Goal: Task Accomplishment & Management: Use online tool/utility

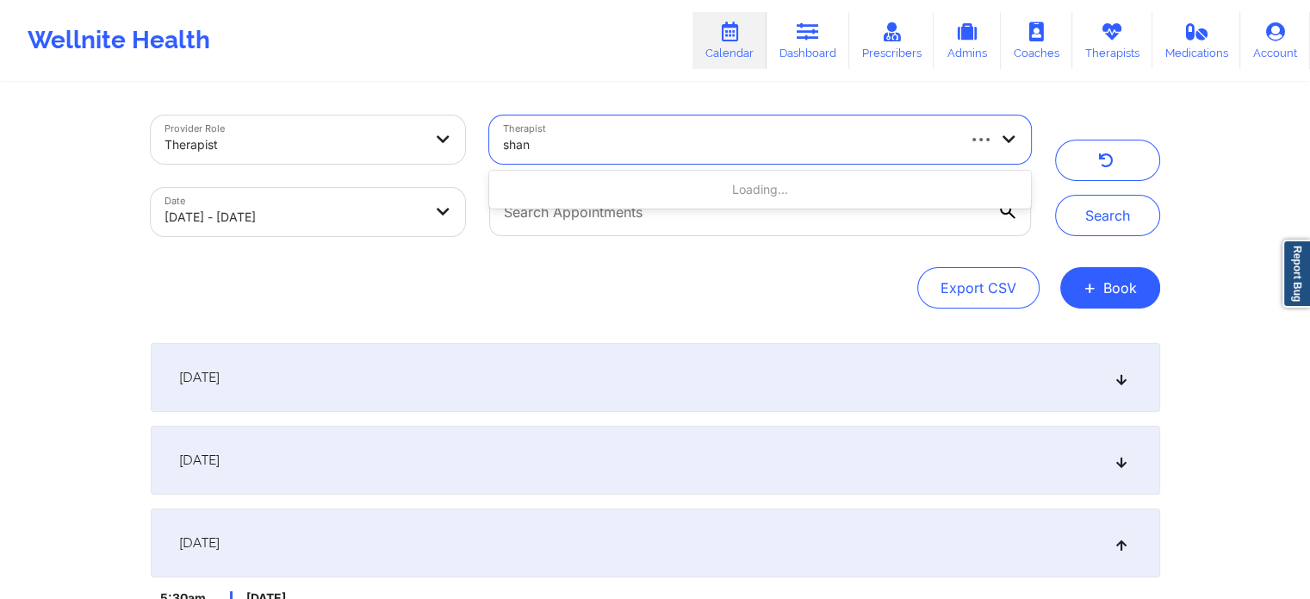
type input "shan"
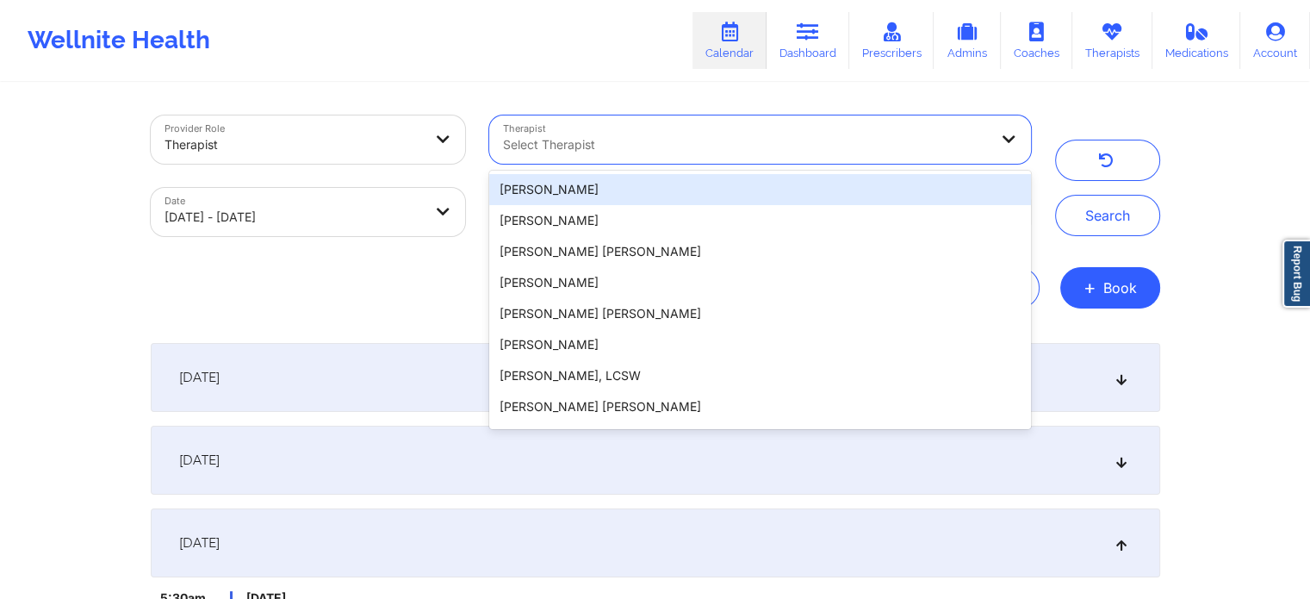
click at [698, 155] on div "Select Therapist" at bounding box center [739, 139] width 500 height 48
paste input "[PERSON_NAME]"
type input "[PERSON_NAME]"
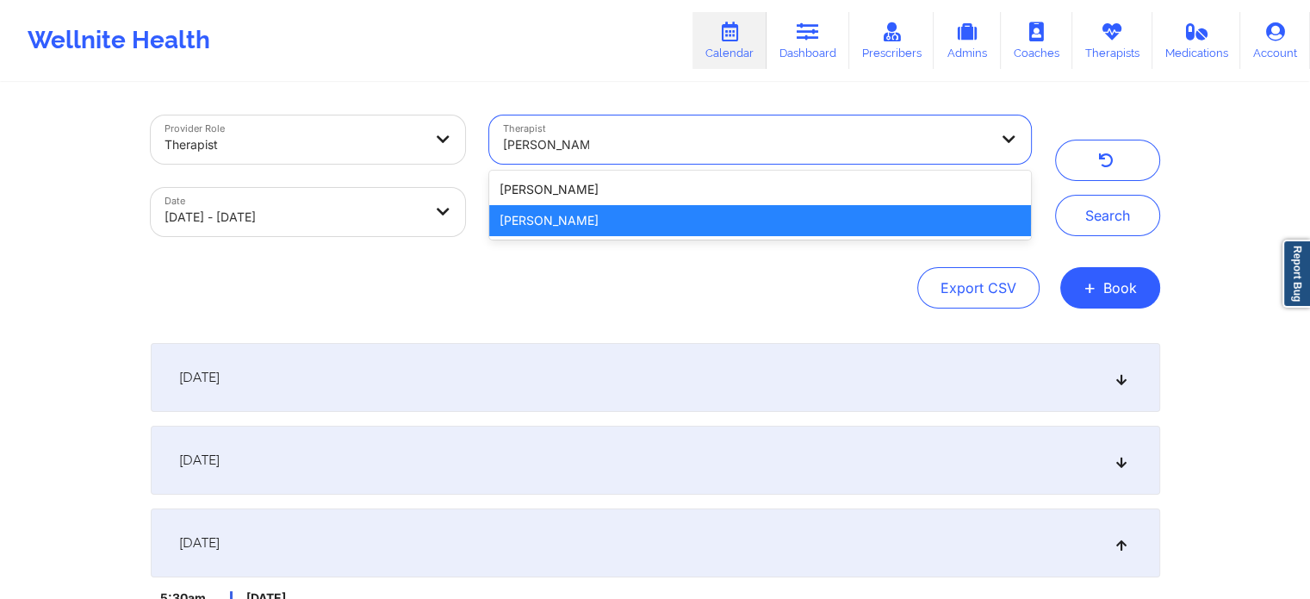
click at [617, 229] on div "[PERSON_NAME]" at bounding box center [759, 220] width 541 height 31
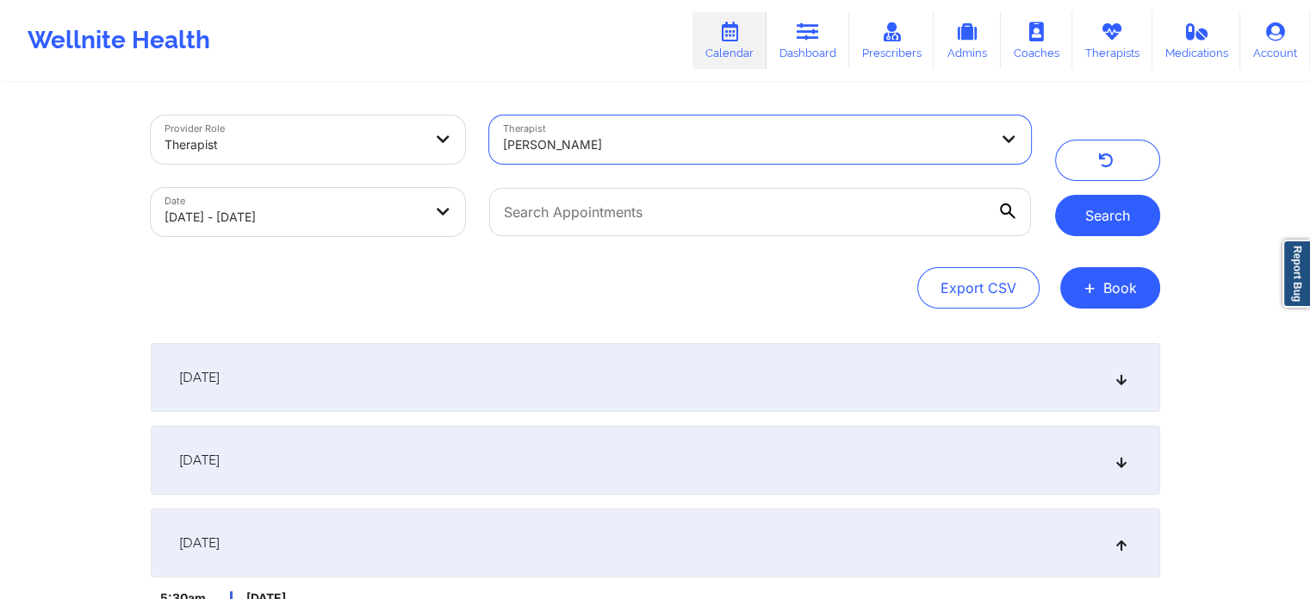
click at [1119, 223] on button "Search" at bounding box center [1107, 215] width 105 height 41
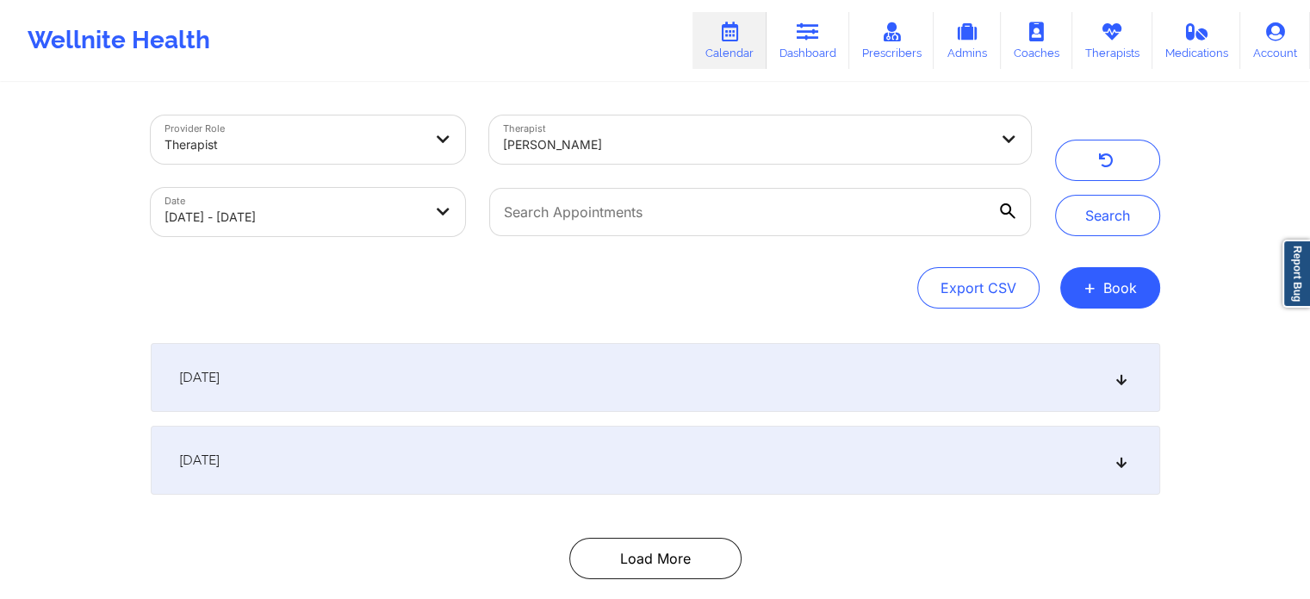
click at [657, 459] on div "[DATE]" at bounding box center [655, 459] width 1009 height 69
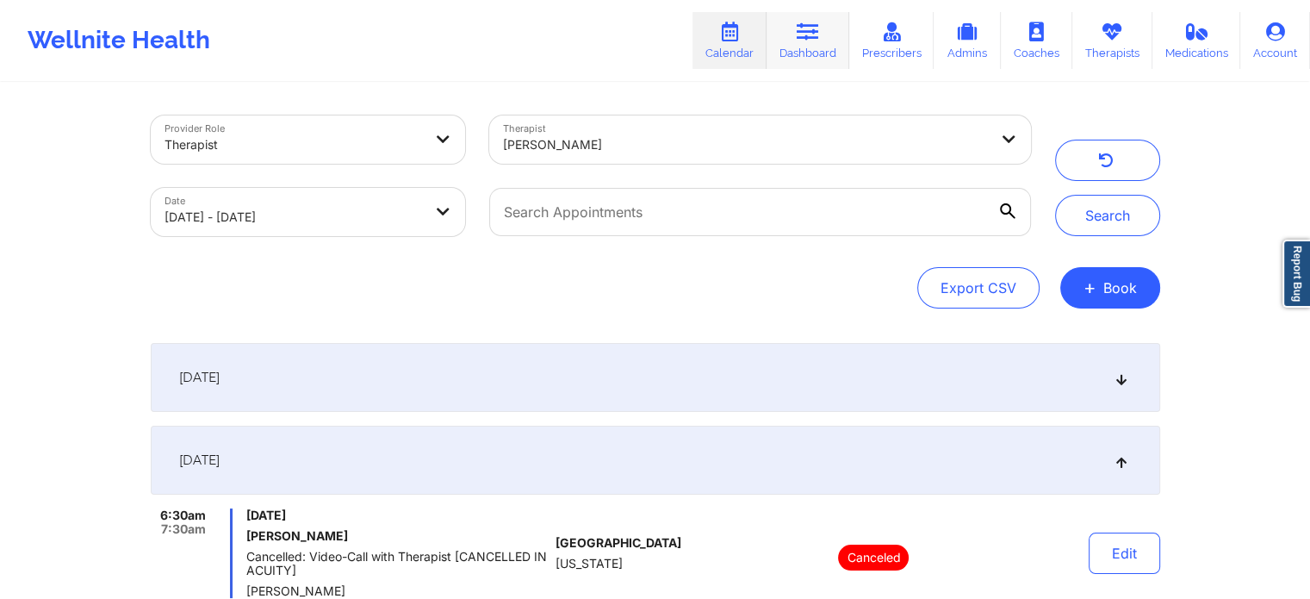
click at [790, 40] on link "Dashboard" at bounding box center [807, 40] width 83 height 57
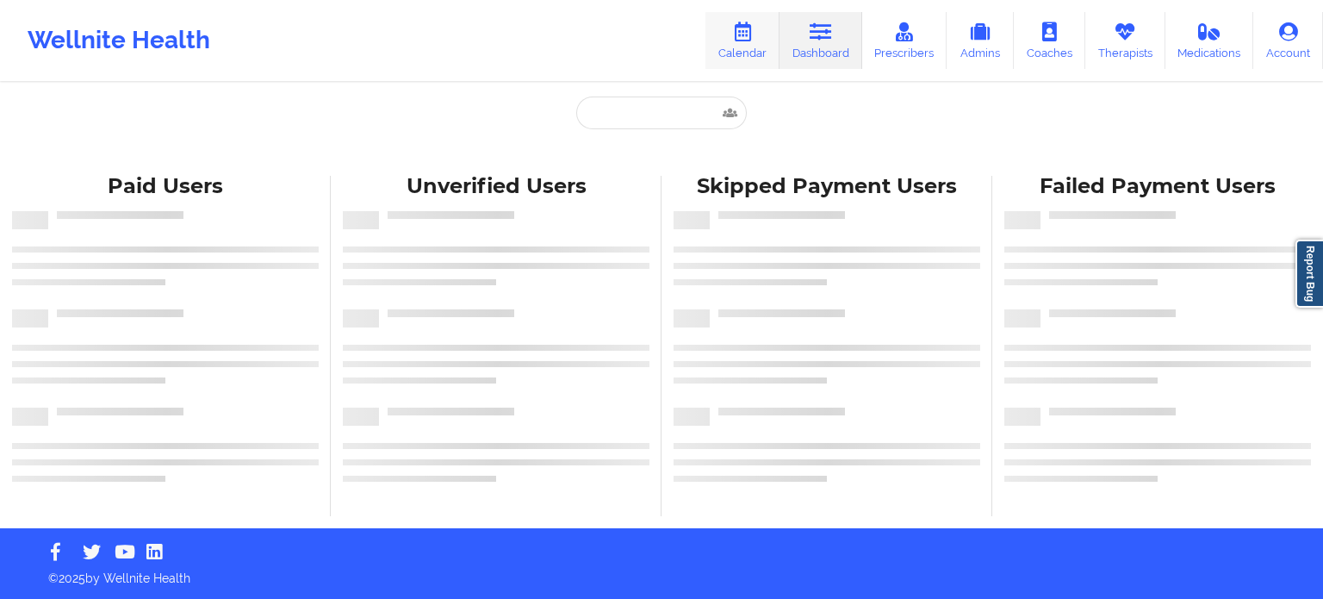
click at [734, 40] on link "Calendar" at bounding box center [742, 40] width 74 height 57
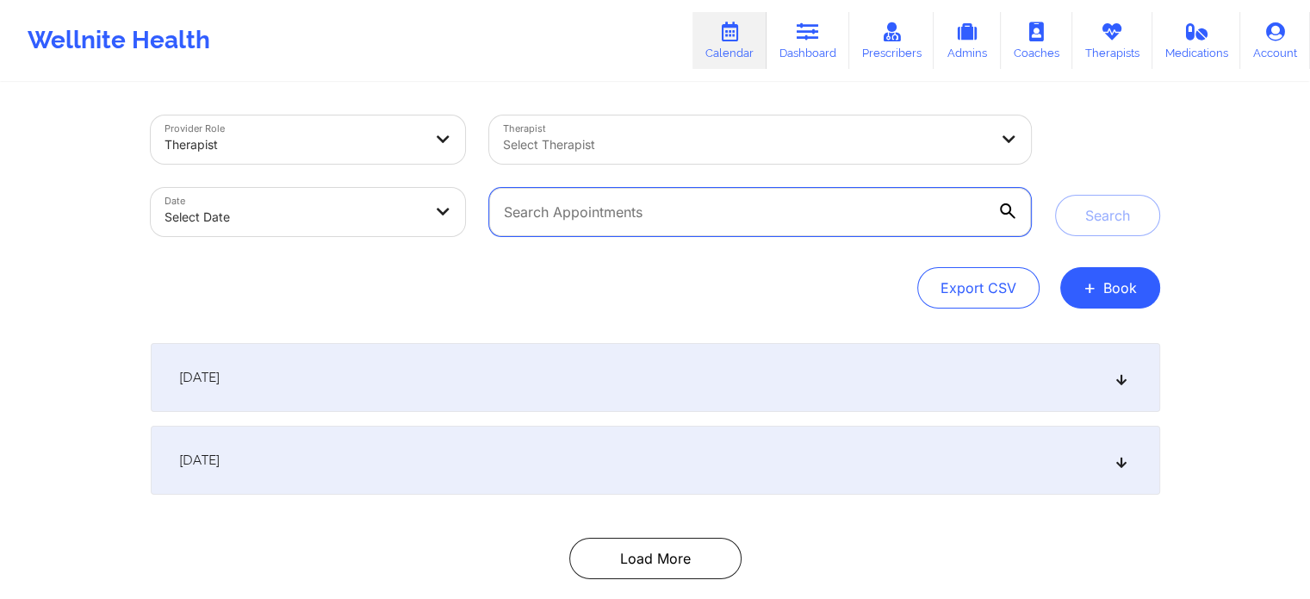
click at [620, 206] on input "text" at bounding box center [759, 212] width 541 height 48
paste input "luz.garciasellshomes@gmail.com"
type input "luz.garciasellshomes@gmail.com"
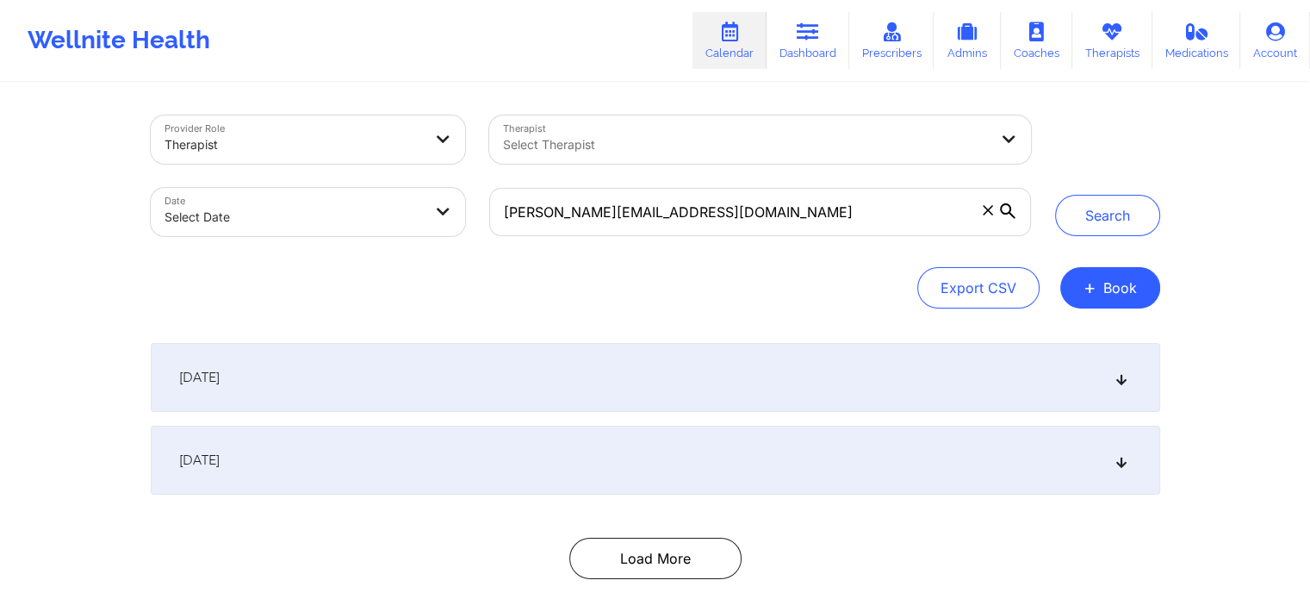
click at [758, 157] on div "Select Therapist" at bounding box center [739, 139] width 500 height 48
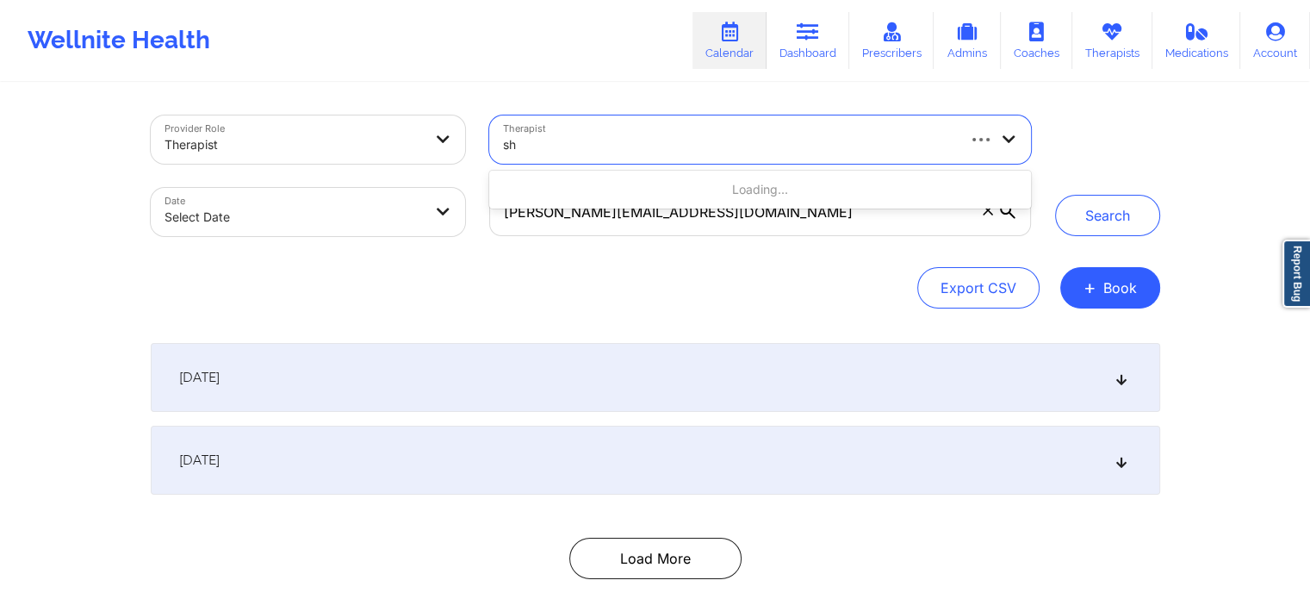
type input "sh"
click at [634, 151] on div at bounding box center [728, 144] width 450 height 21
type input "shanei"
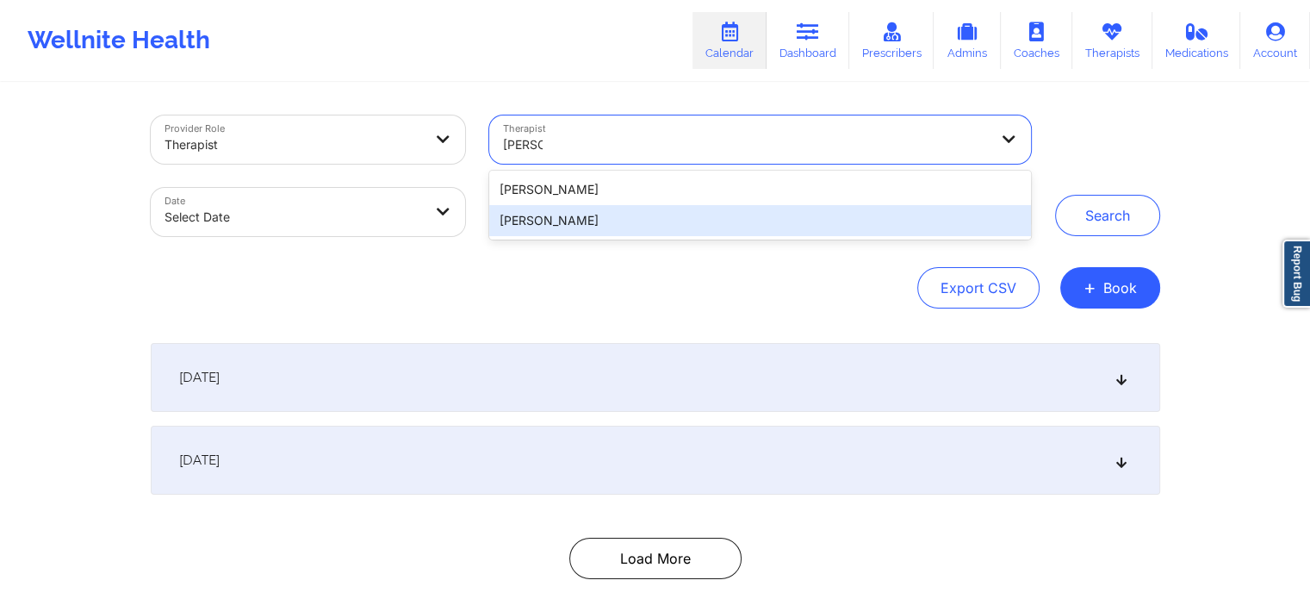
click at [600, 223] on div "[PERSON_NAME]" at bounding box center [759, 220] width 541 height 31
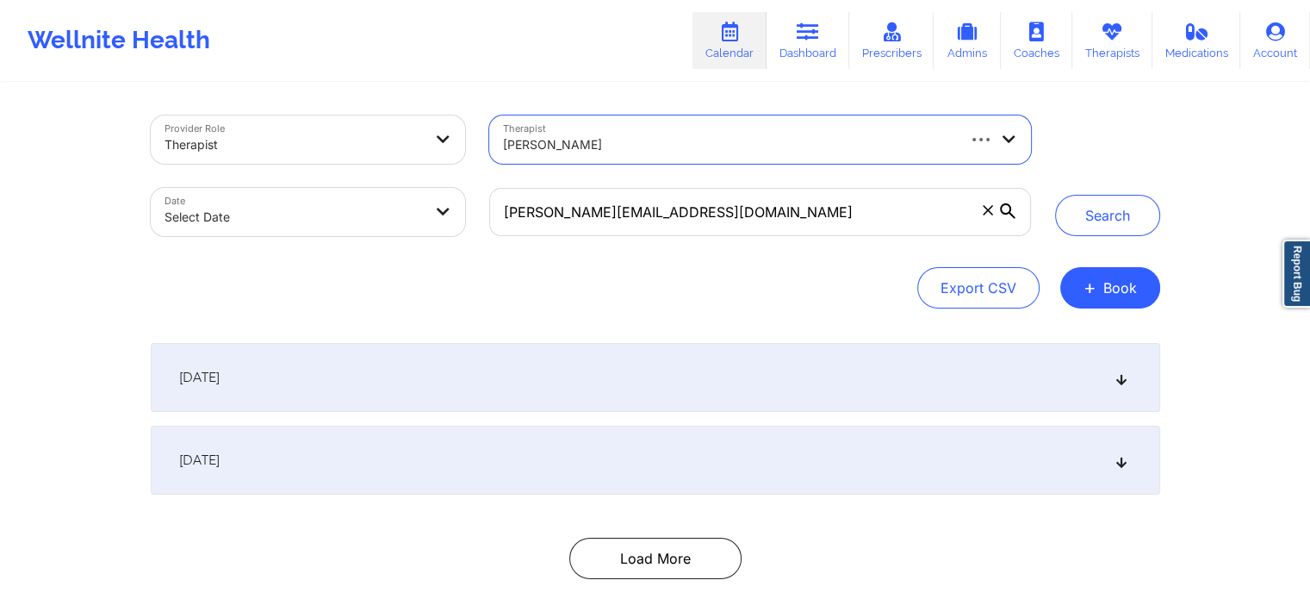
click at [309, 219] on body "Wellnite Health Calendar Dashboard Prescribers Admins Coaches Therapists Medica…" at bounding box center [655, 299] width 1310 height 599
select select "2025-8"
select select "2025-9"
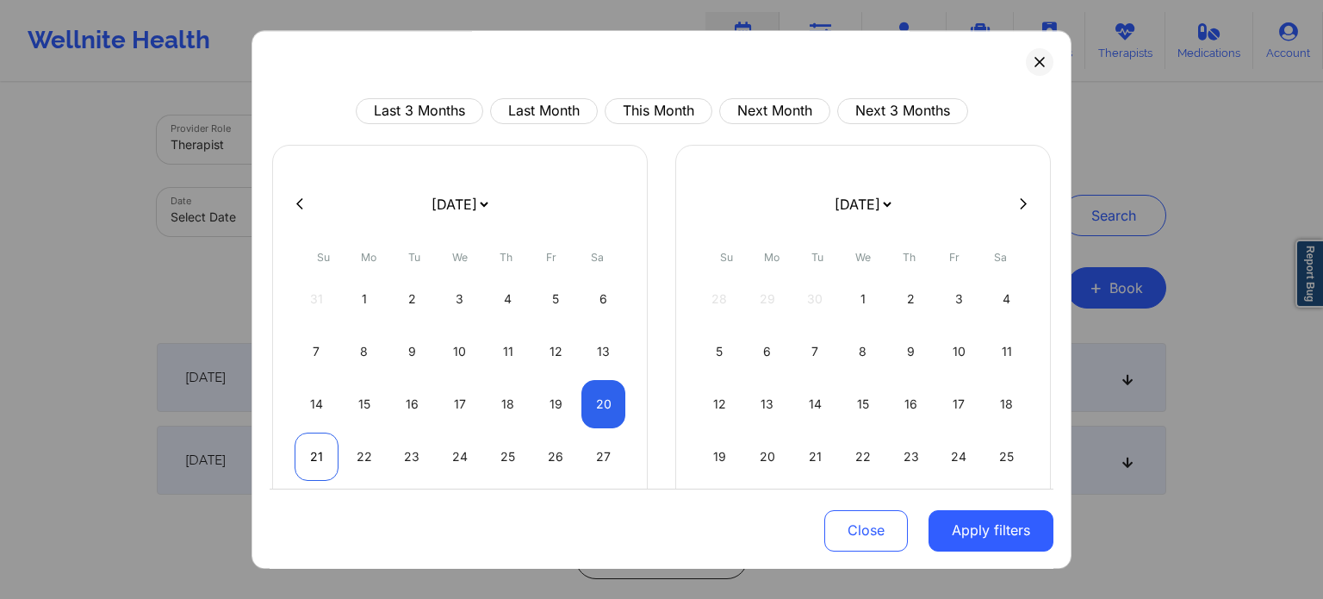
click at [305, 468] on div "21" at bounding box center [317, 456] width 44 height 48
select select "2025-8"
select select "2025-9"
select select "2025-8"
select select "2025-9"
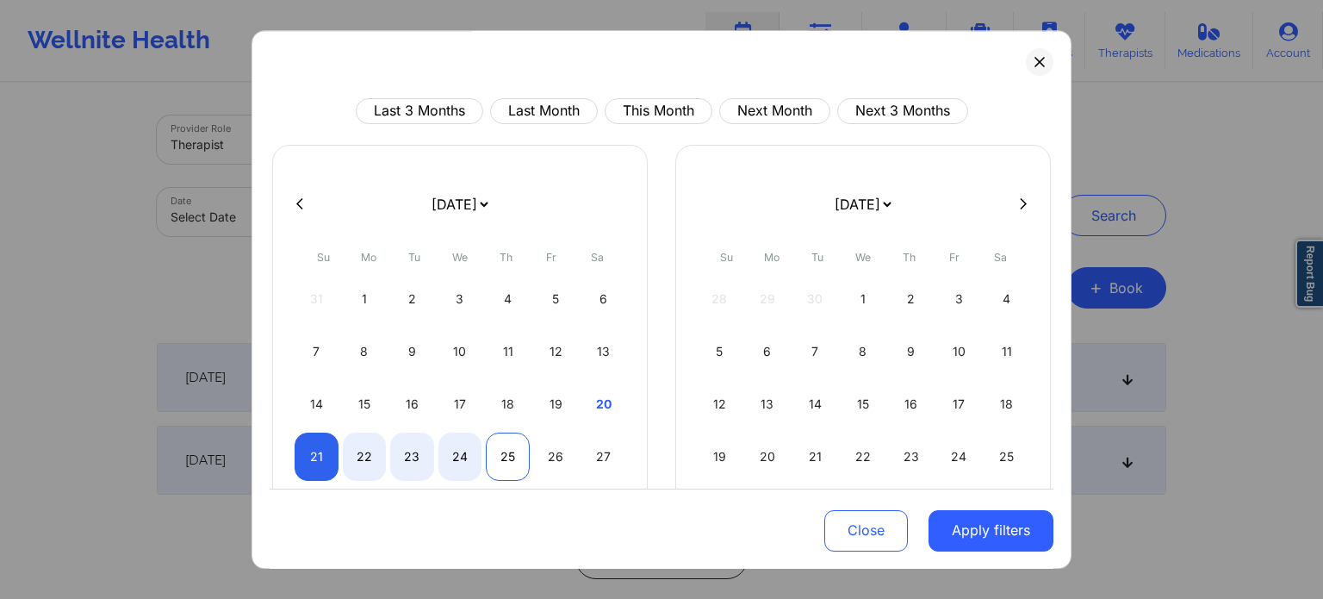
select select "2025-8"
select select "2025-9"
click at [496, 461] on div "25" at bounding box center [508, 456] width 44 height 48
select select "2025-8"
select select "2025-9"
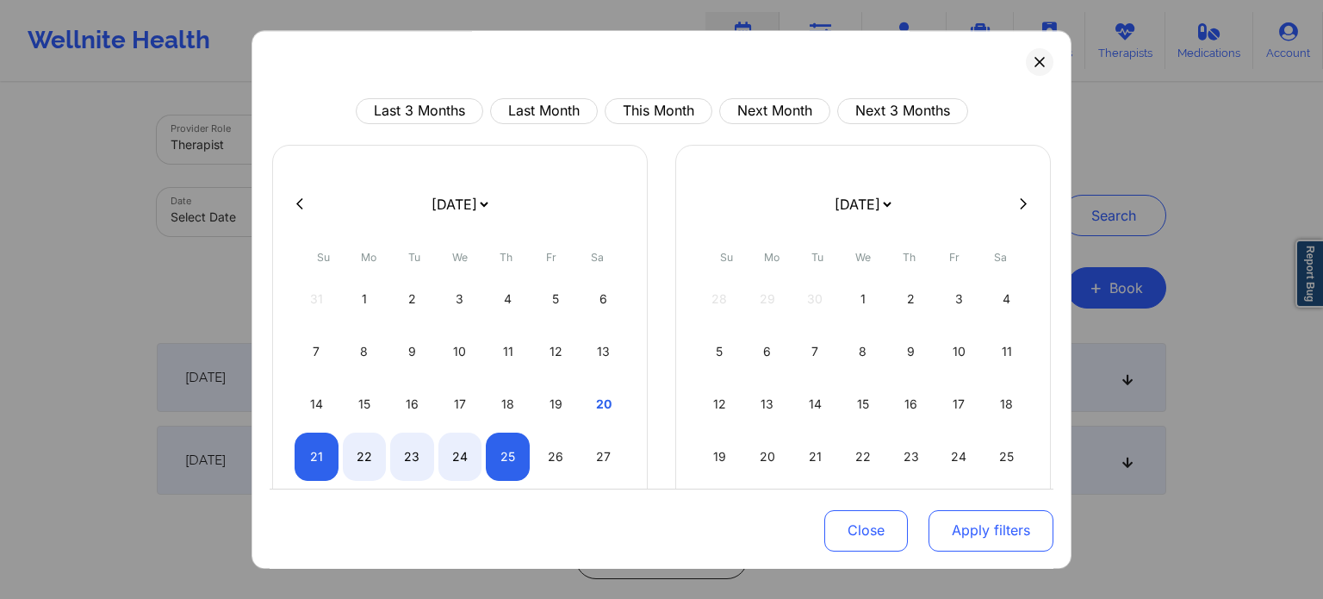
click at [983, 523] on button "Apply filters" at bounding box center [990, 529] width 125 height 41
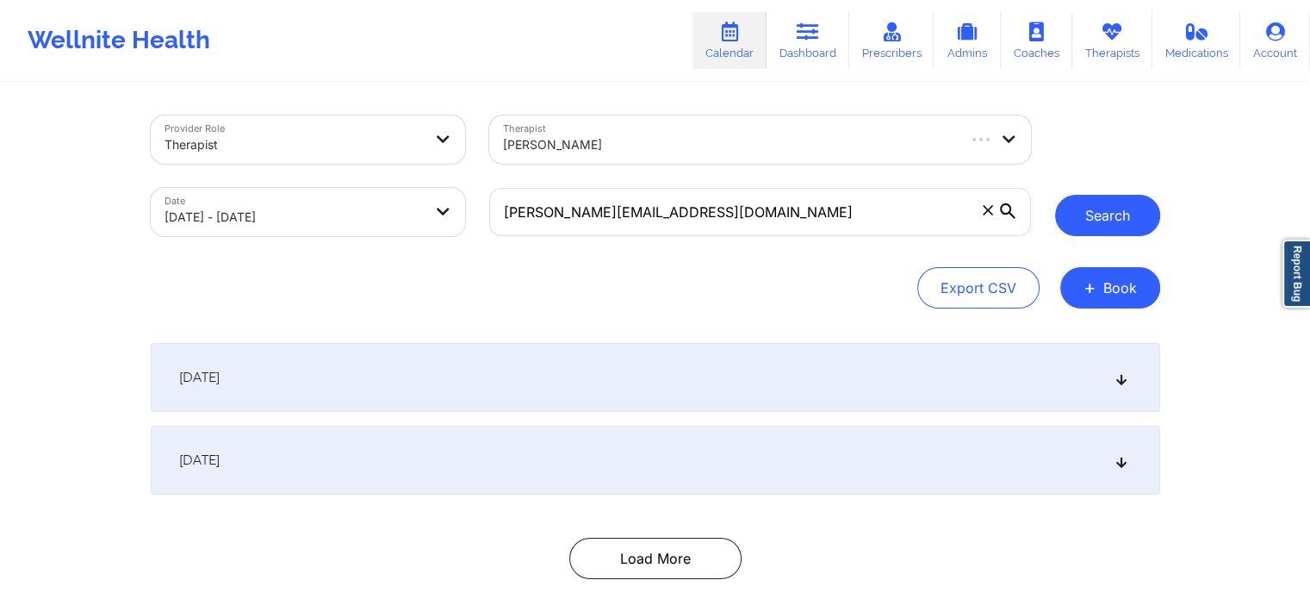
click at [1095, 214] on button "Search" at bounding box center [1107, 215] width 105 height 41
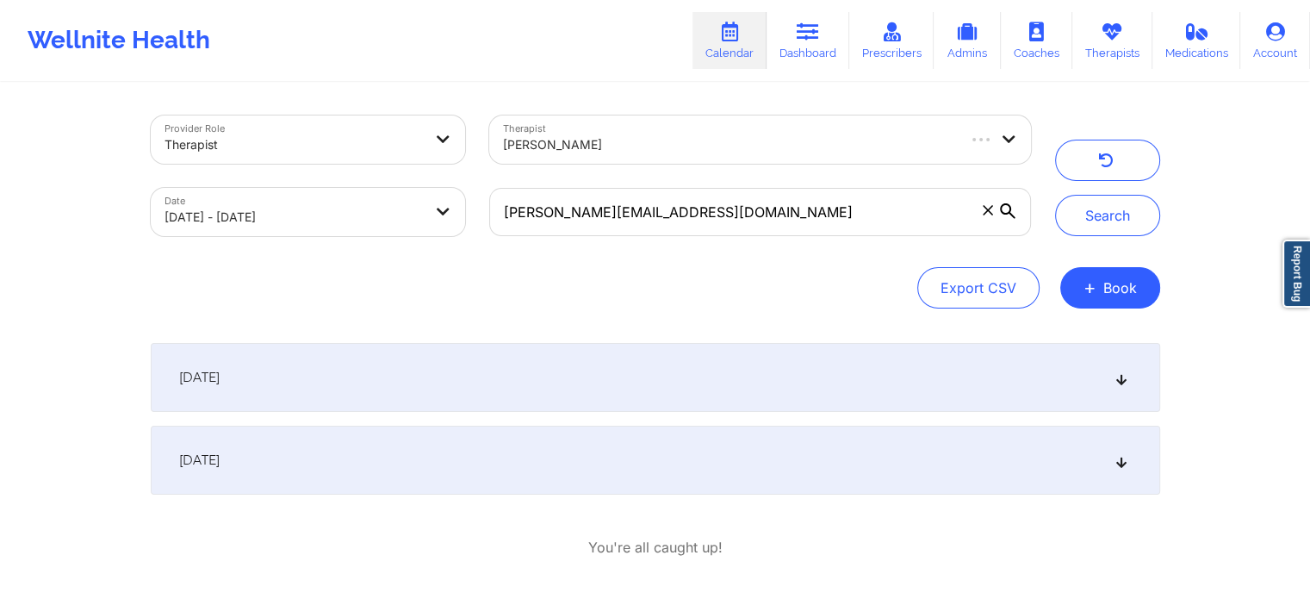
click at [520, 475] on div "September 24, 2025" at bounding box center [655, 459] width 1009 height 69
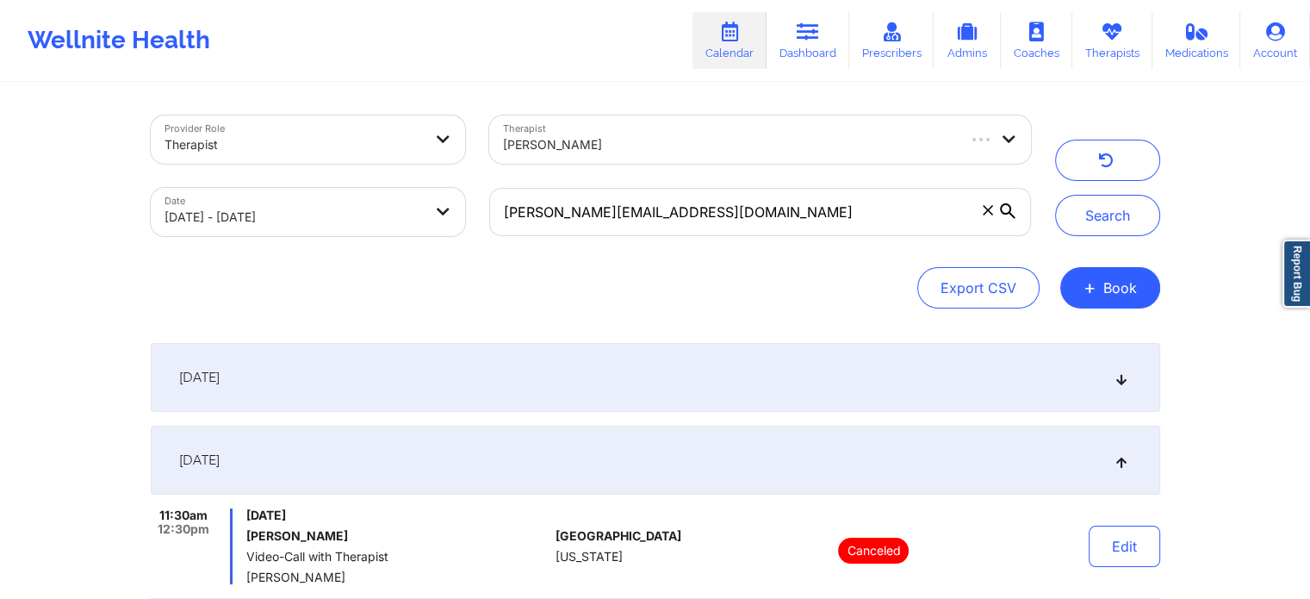
scroll to position [172, 0]
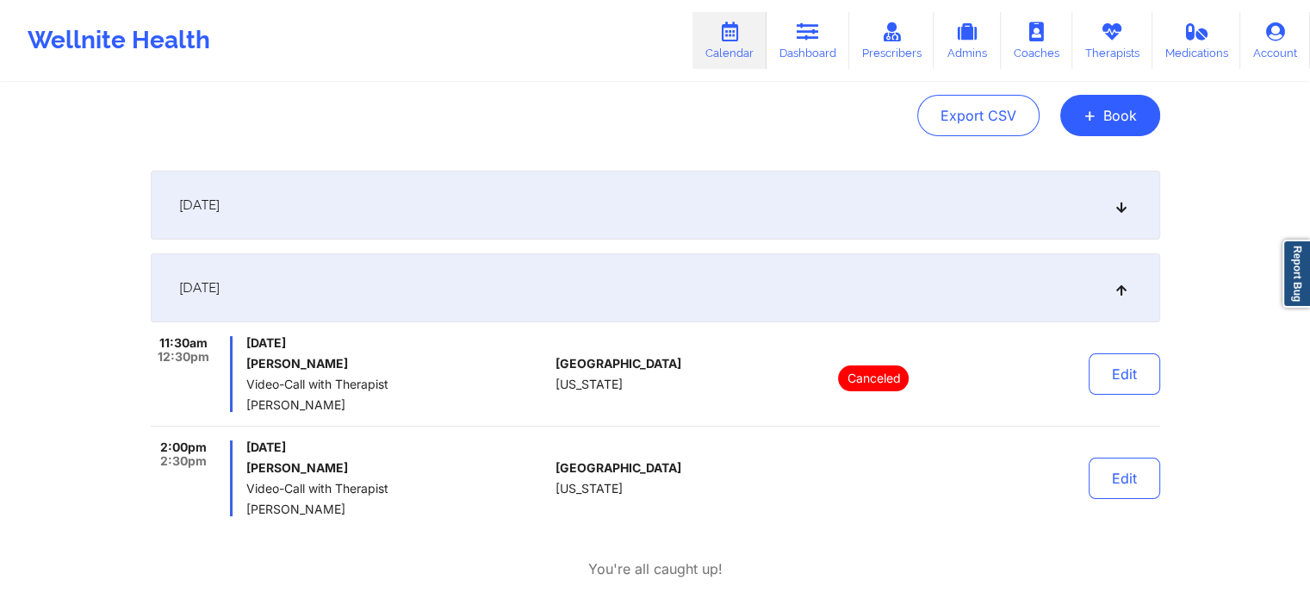
click at [519, 212] on div "September 23, 2025" at bounding box center [655, 205] width 1009 height 69
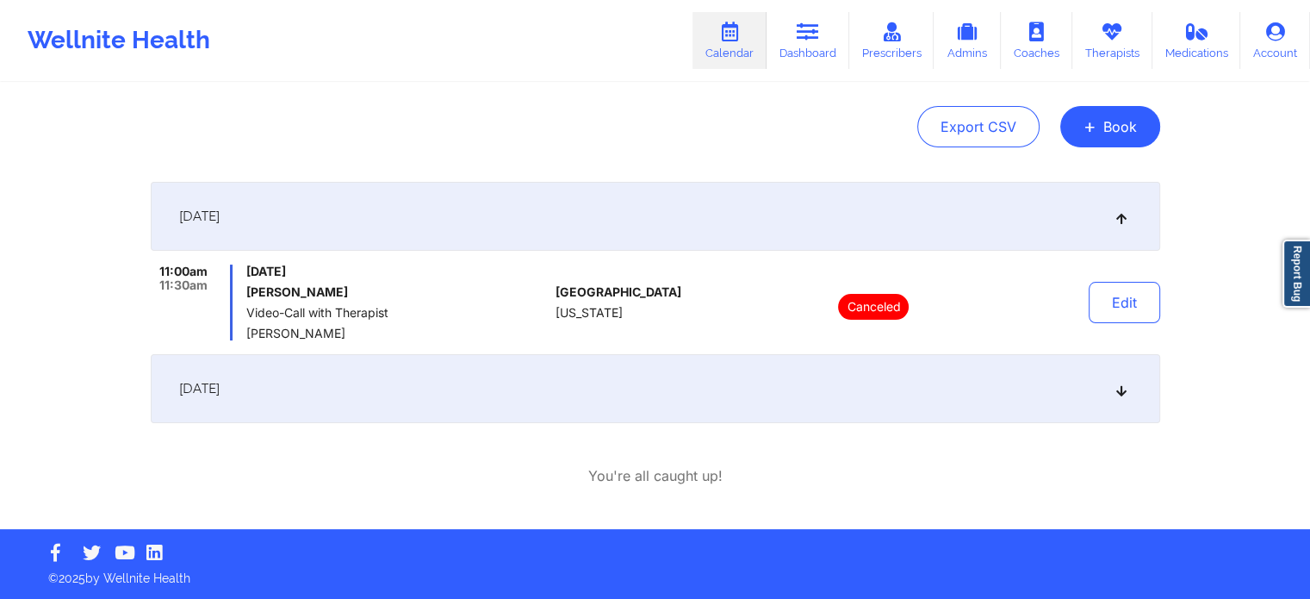
click at [507, 388] on div "September 24, 2025" at bounding box center [655, 388] width 1009 height 69
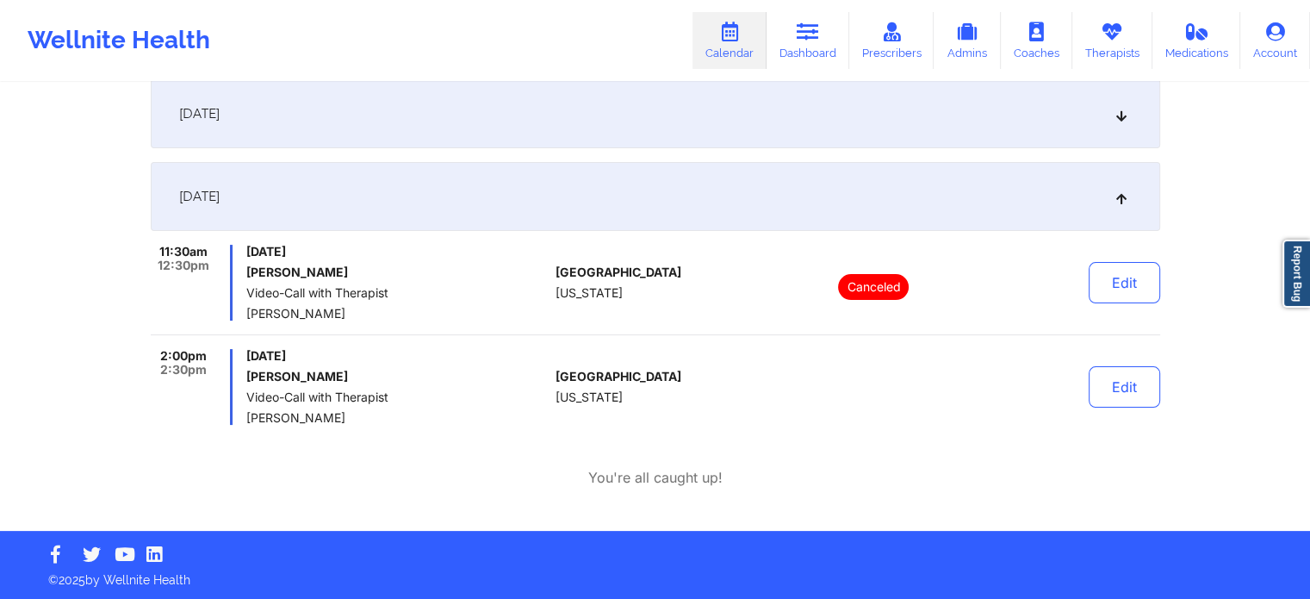
scroll to position [265, 0]
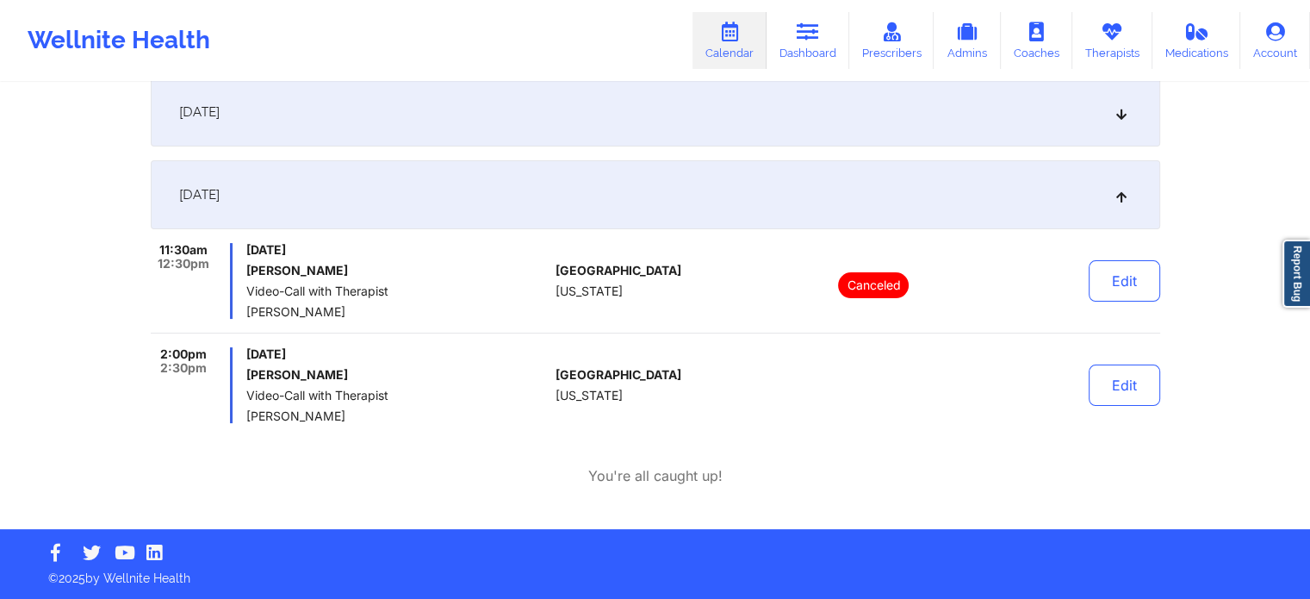
click at [441, 125] on div "September 23, 2025" at bounding box center [655, 112] width 1009 height 69
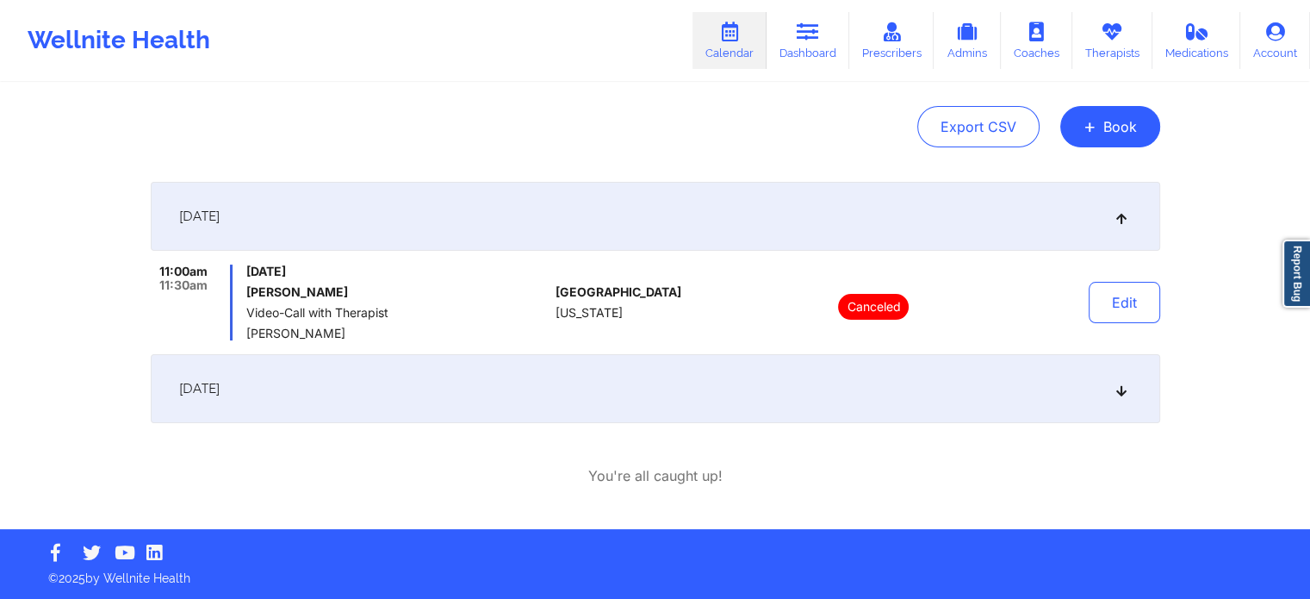
click at [331, 392] on div "September 24, 2025" at bounding box center [655, 388] width 1009 height 69
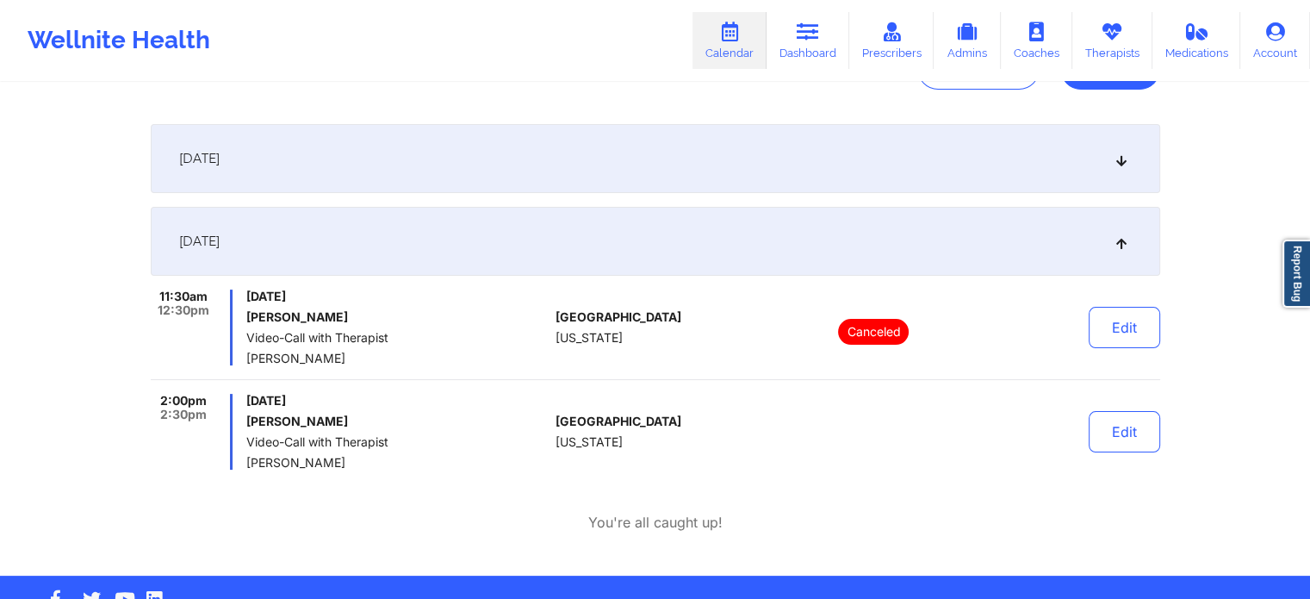
scroll to position [179, 0]
